Goal: Information Seeking & Learning: Learn about a topic

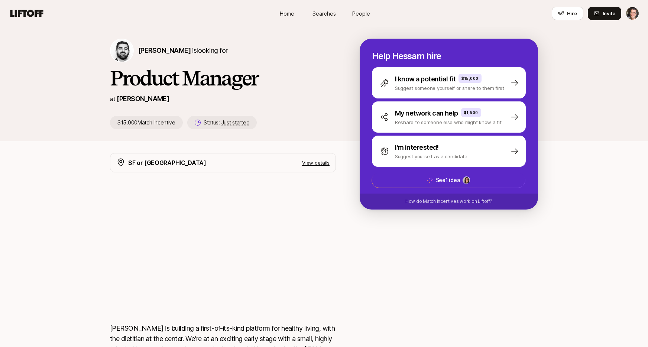
click at [317, 19] on link "Searches" at bounding box center [324, 14] width 37 height 14
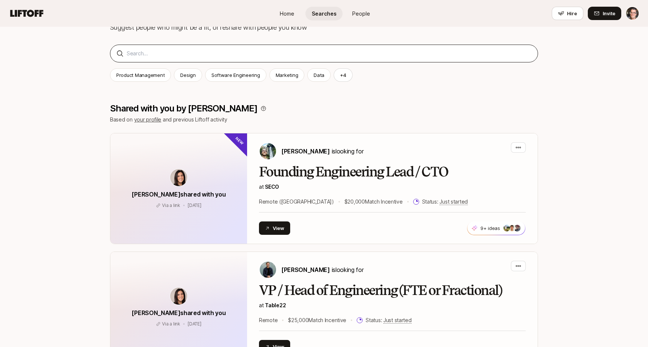
scroll to position [137, 0]
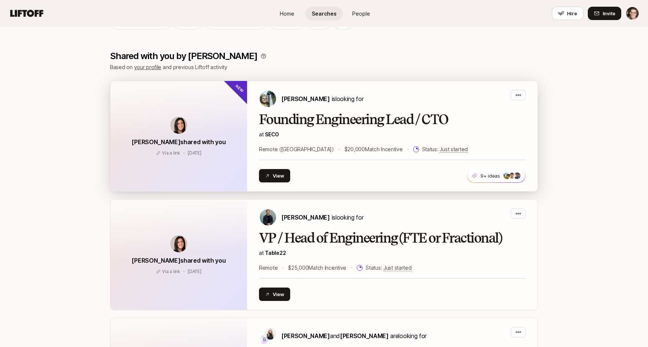
click at [214, 108] on div "[PERSON_NAME] shared with you Via a link [DATE] Via a link [DATE]" at bounding box center [178, 136] width 137 height 110
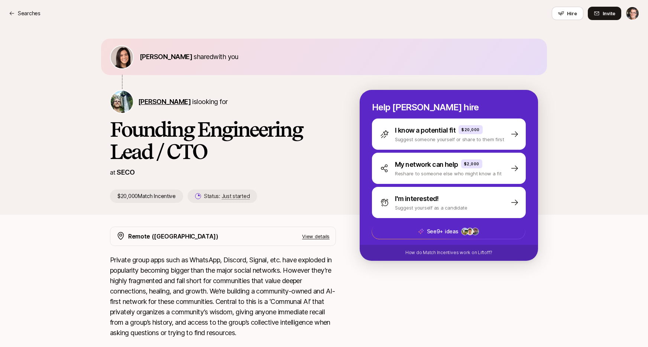
click at [180, 103] on span "[PERSON_NAME]" at bounding box center [164, 102] width 52 height 8
click at [170, 59] on span "[PERSON_NAME]" at bounding box center [166, 57] width 52 height 8
click at [27, 11] on p "Searches" at bounding box center [29, 13] width 23 height 9
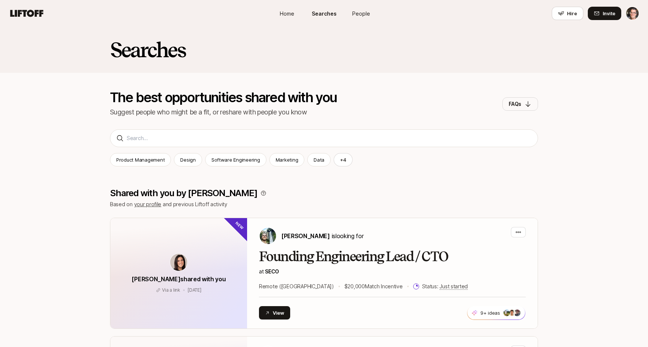
scroll to position [137, 0]
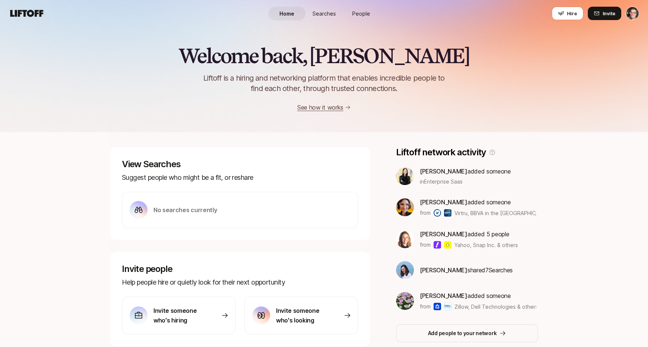
click at [358, 8] on link "People" at bounding box center [361, 14] width 37 height 14
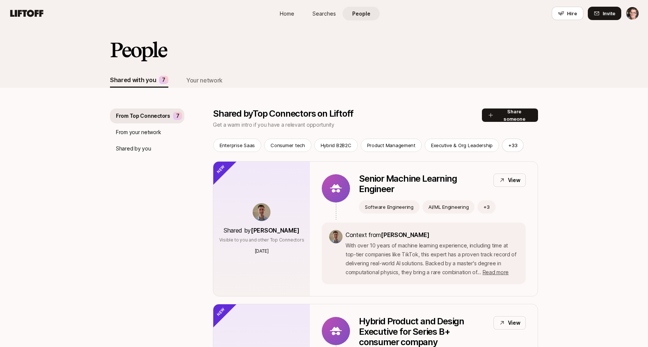
click at [324, 12] on span "Searches" at bounding box center [324, 14] width 23 height 8
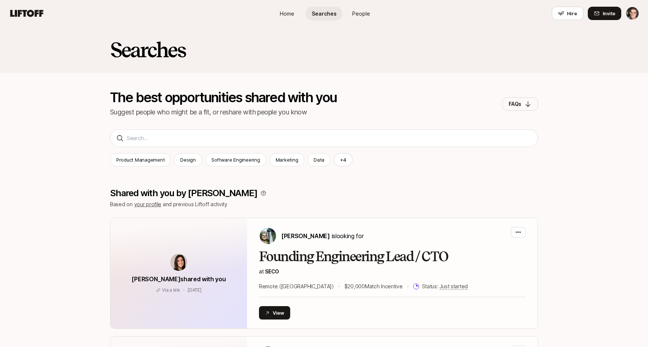
click at [369, 14] on span "People" at bounding box center [361, 14] width 18 height 8
